Goal: Navigation & Orientation: Find specific page/section

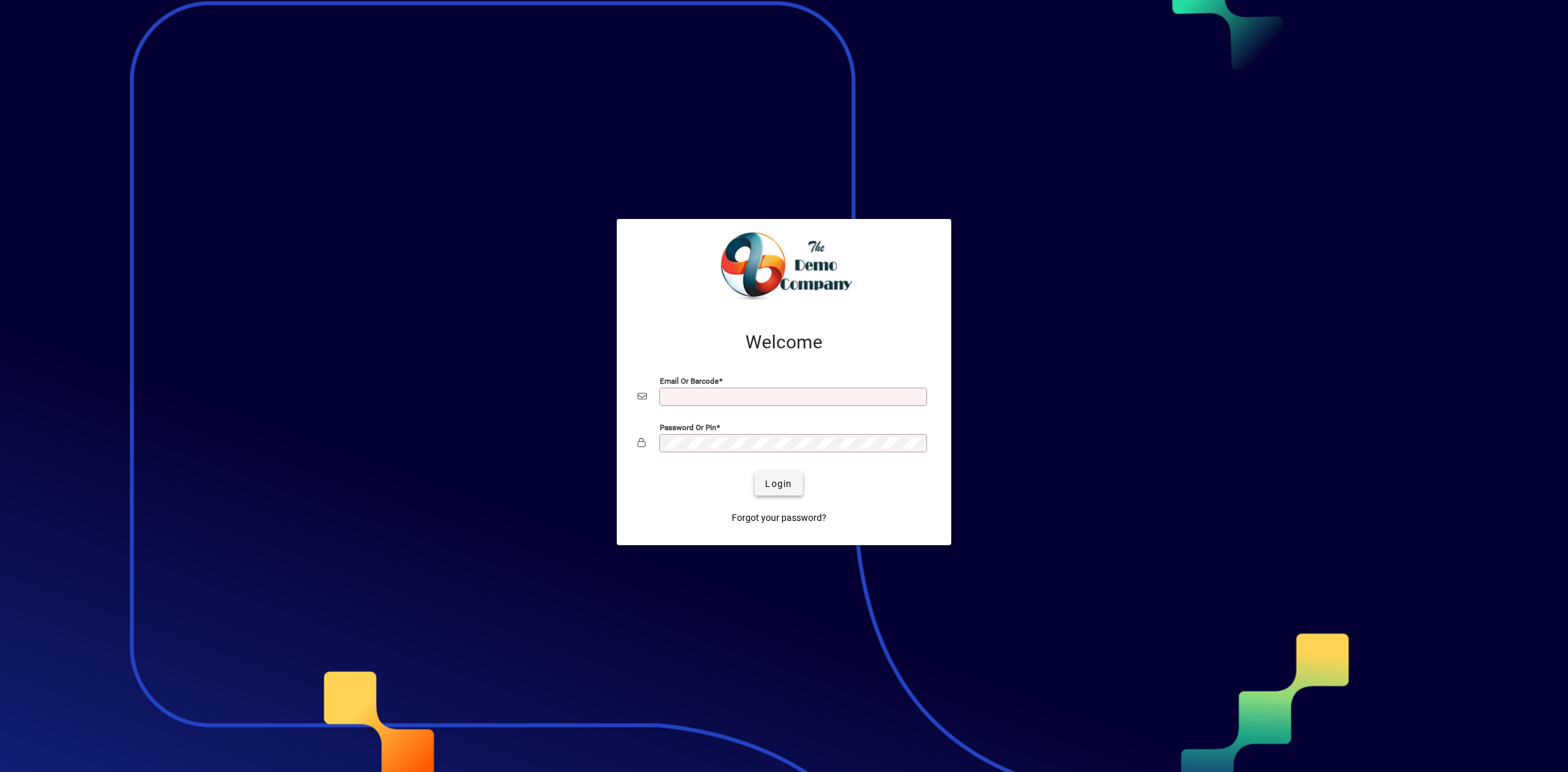
type input "**********"
click at [779, 487] on span "Login" at bounding box center [778, 484] width 27 height 13
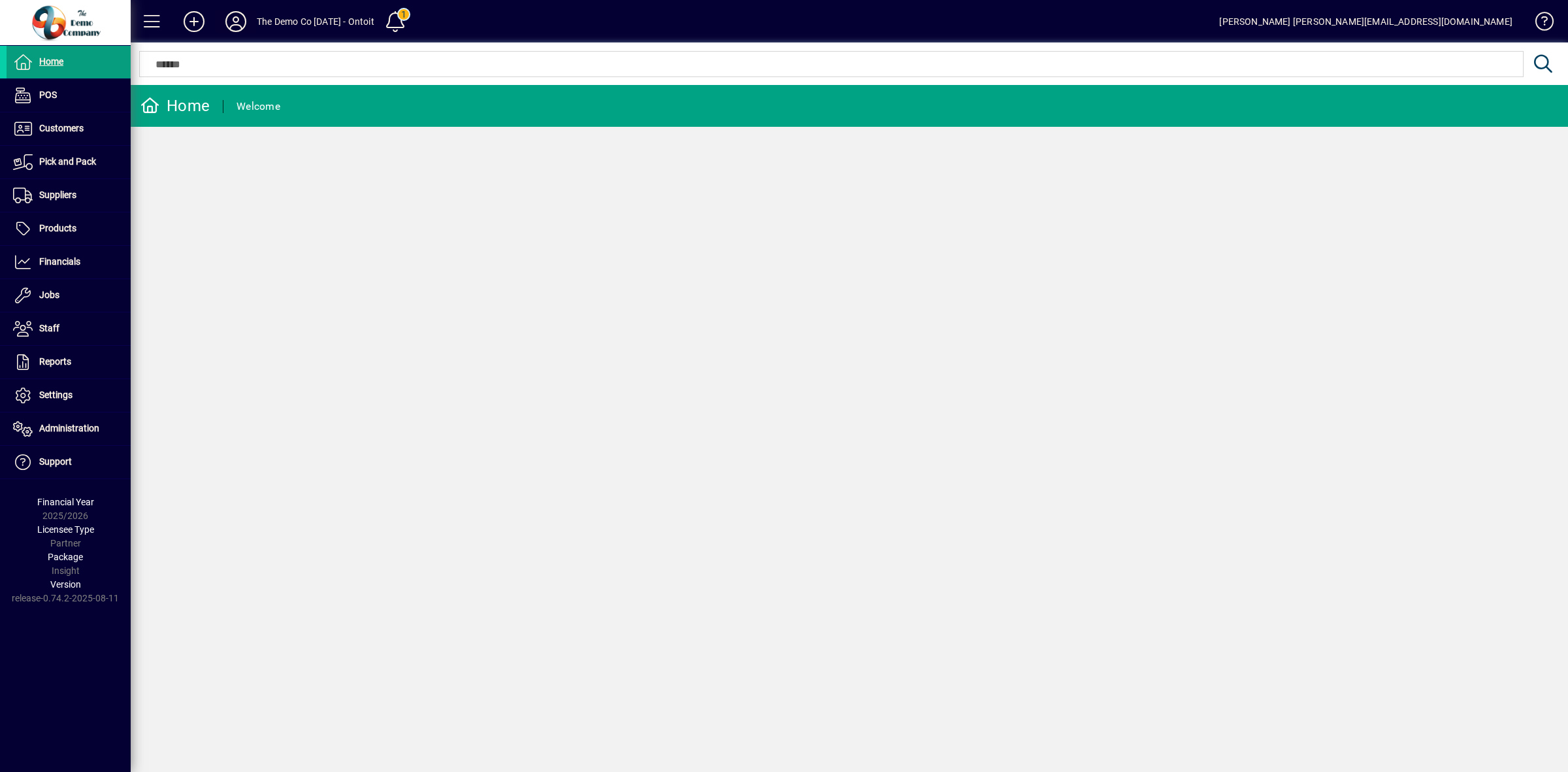
click at [232, 18] on icon at bounding box center [235, 21] width 26 height 21
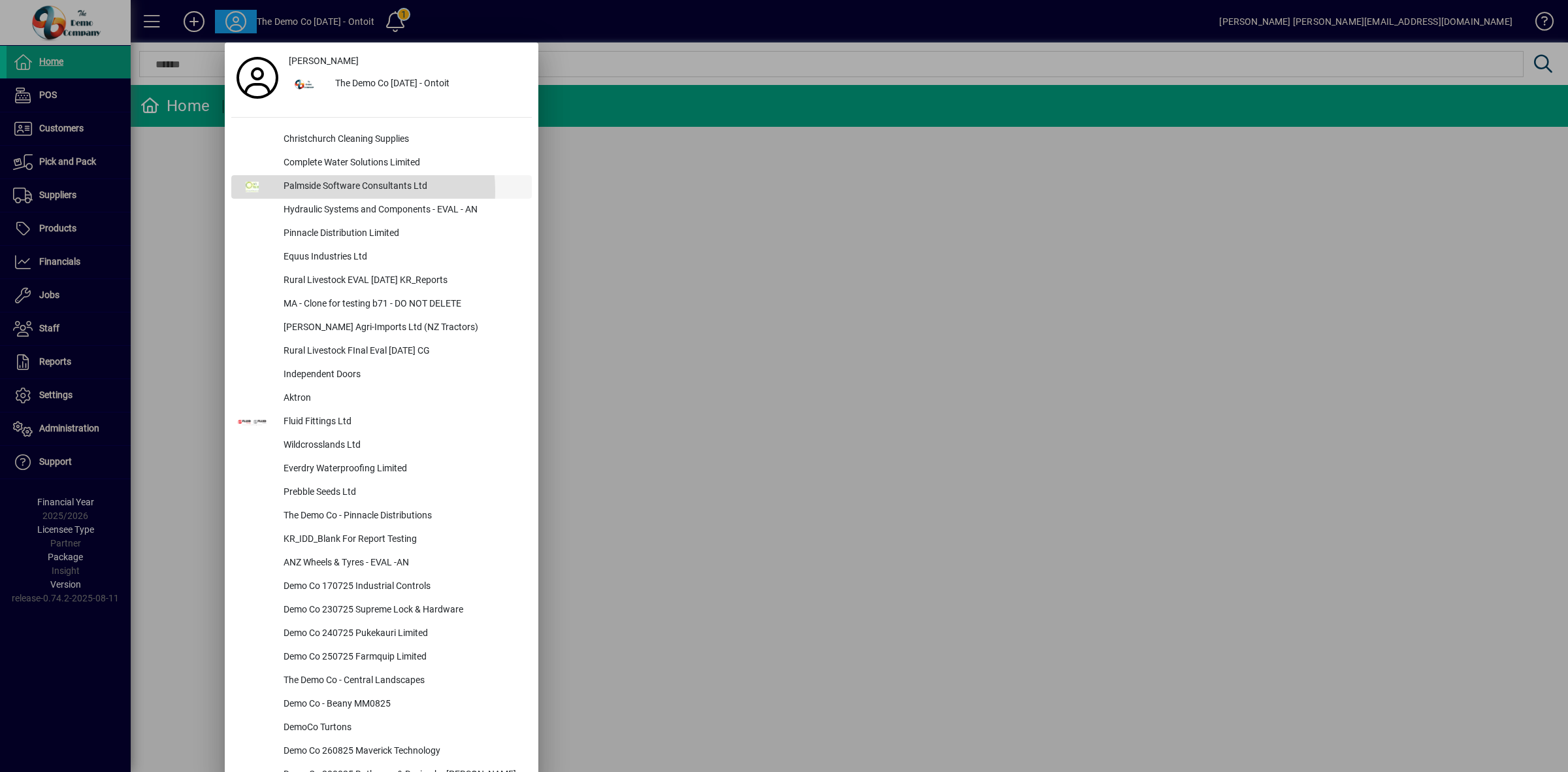
click at [297, 191] on div "Palmside Software Consultants Ltd" at bounding box center [402, 187] width 259 height 23
